Goal: Task Accomplishment & Management: Manage account settings

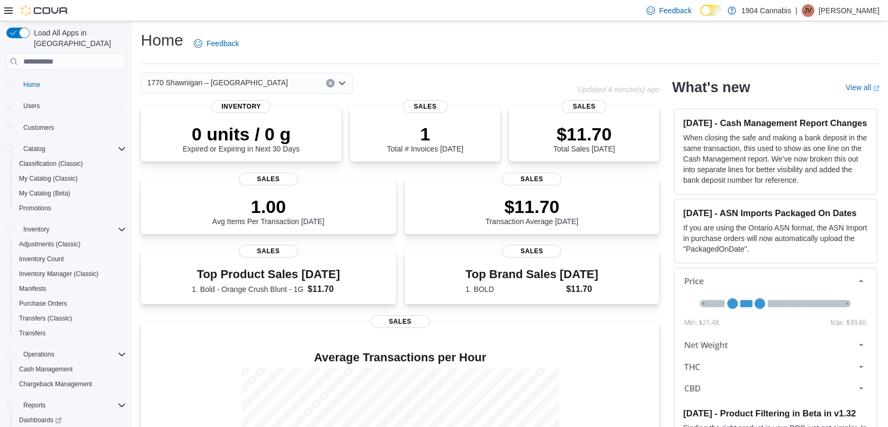
click at [320, 15] on div "Feedback Dark Mode 1904 Cannabis | JV Jeffrey Villeneuve" at bounding box center [444, 10] width 888 height 21
click at [47, 327] on link "Transfers" at bounding box center [32, 333] width 35 height 13
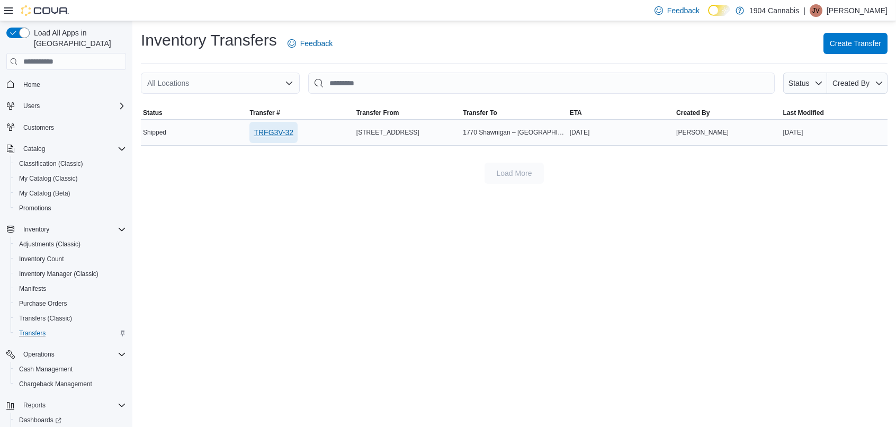
click at [279, 129] on span "TRFG3V-32" at bounding box center [274, 132] width 40 height 11
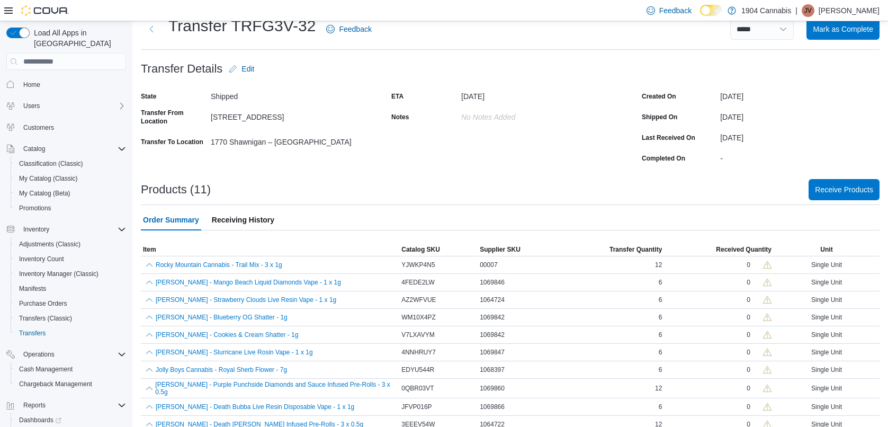
scroll to position [62, 0]
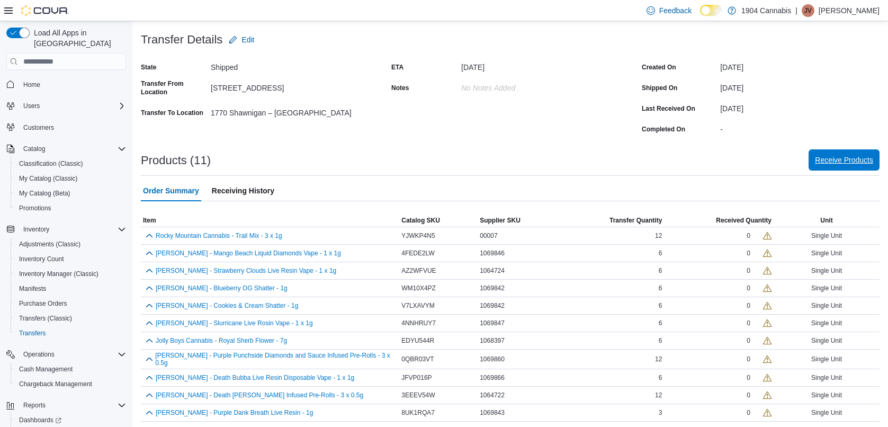
click at [869, 158] on span "Receive Products" at bounding box center [844, 160] width 58 height 11
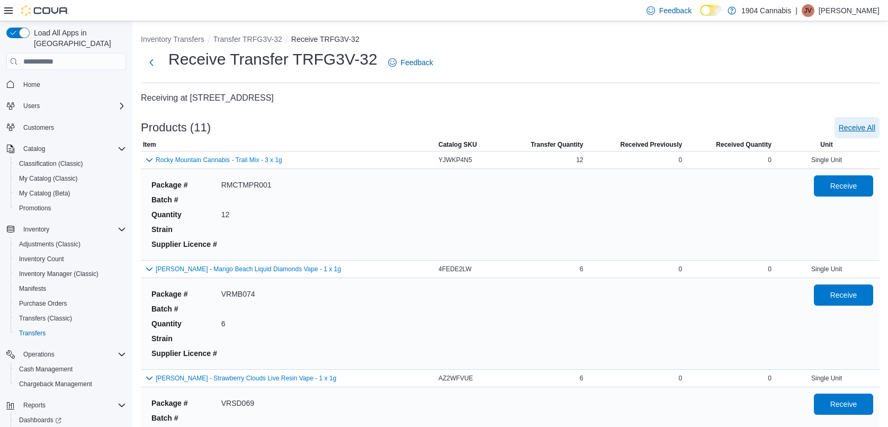
click at [872, 127] on span "Receive All" at bounding box center [857, 127] width 37 height 11
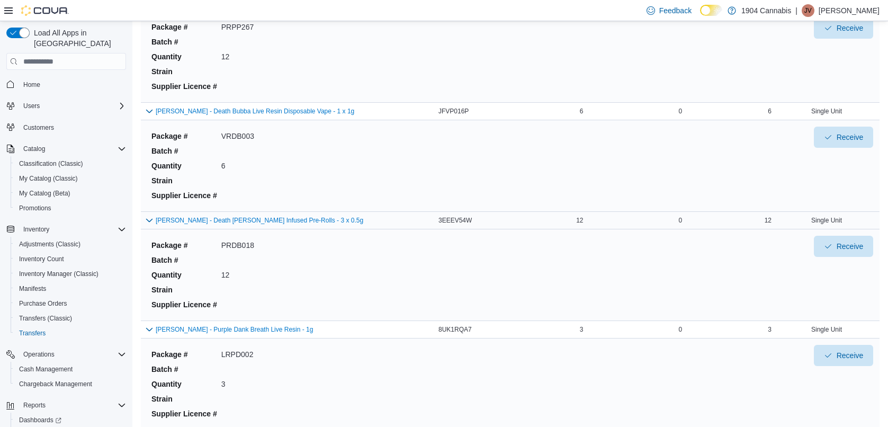
scroll to position [963, 0]
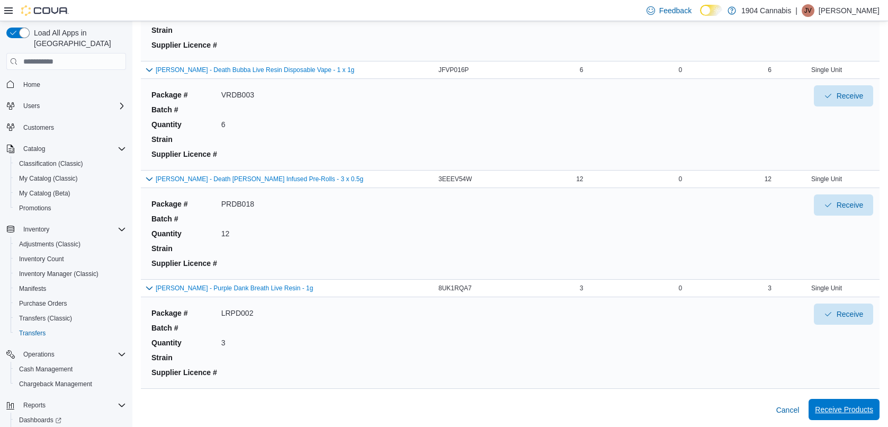
click at [850, 405] on span "Receive Products" at bounding box center [844, 409] width 58 height 11
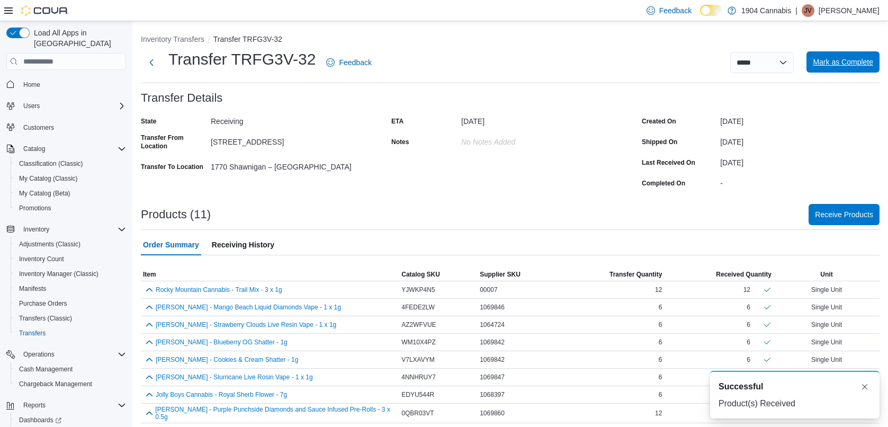
click at [865, 59] on span "Mark as Complete" at bounding box center [843, 62] width 60 height 11
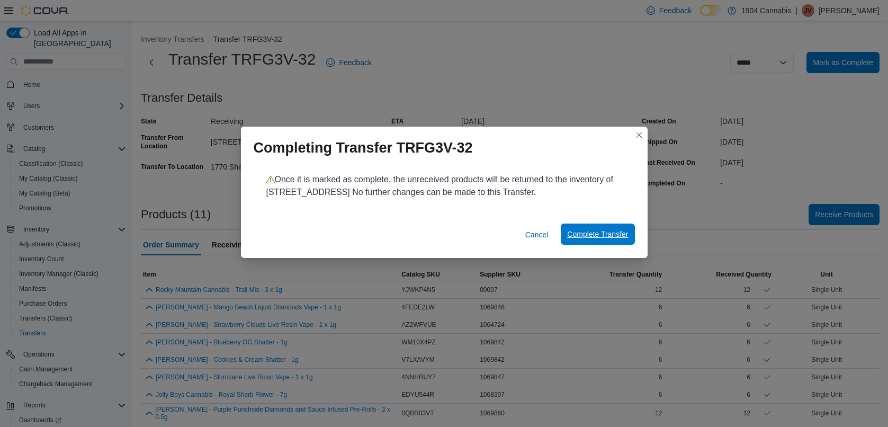
click at [576, 235] on span "Complete Transfer" at bounding box center [597, 234] width 61 height 11
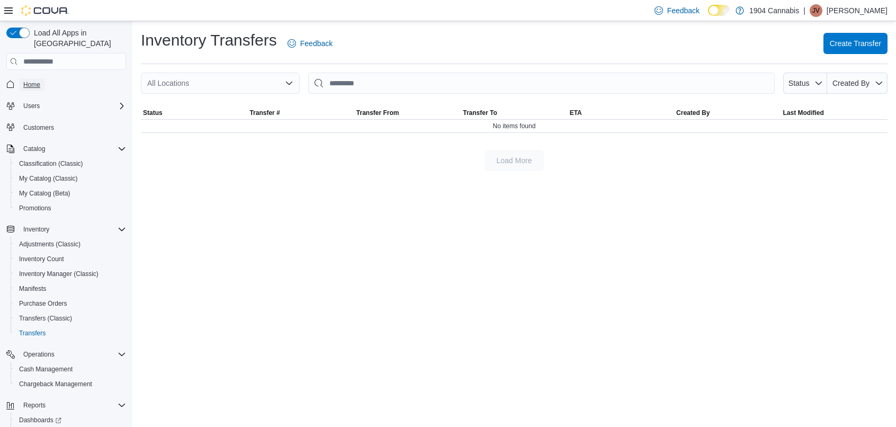
click at [42, 78] on link "Home" at bounding box center [31, 84] width 25 height 13
